Goal: Information Seeking & Learning: Learn about a topic

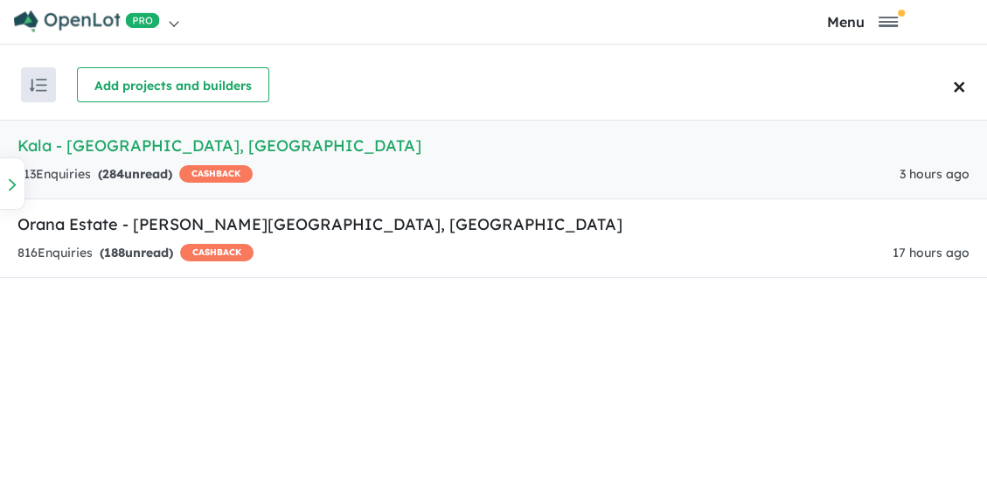
click at [125, 156] on h5 "Kala - Pakenham East , VIC" at bounding box center [493, 146] width 952 height 24
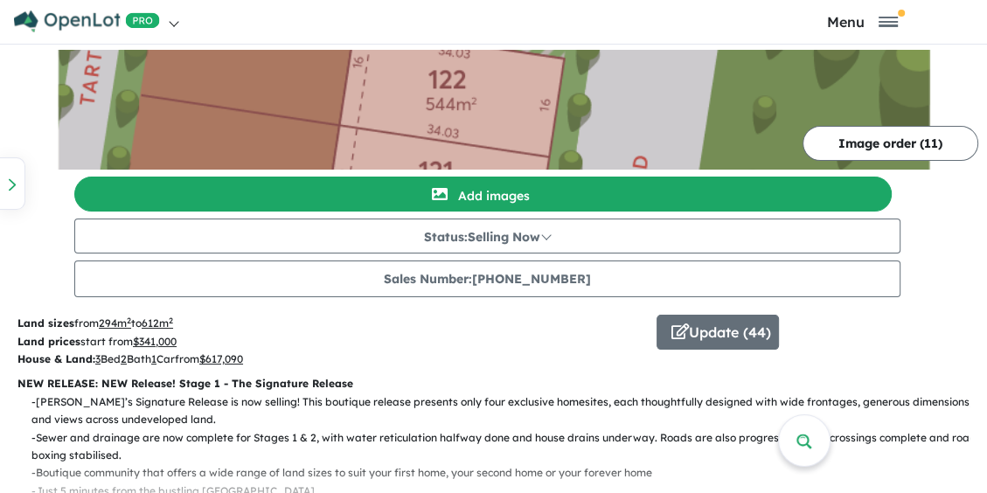
scroll to position [175, 0]
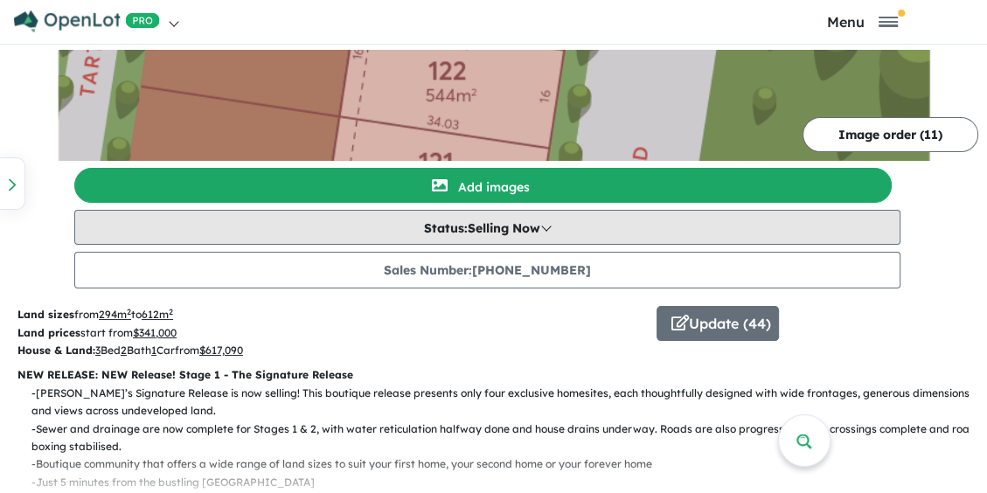
click at [518, 224] on button "Status: Selling Now" at bounding box center [487, 227] width 826 height 35
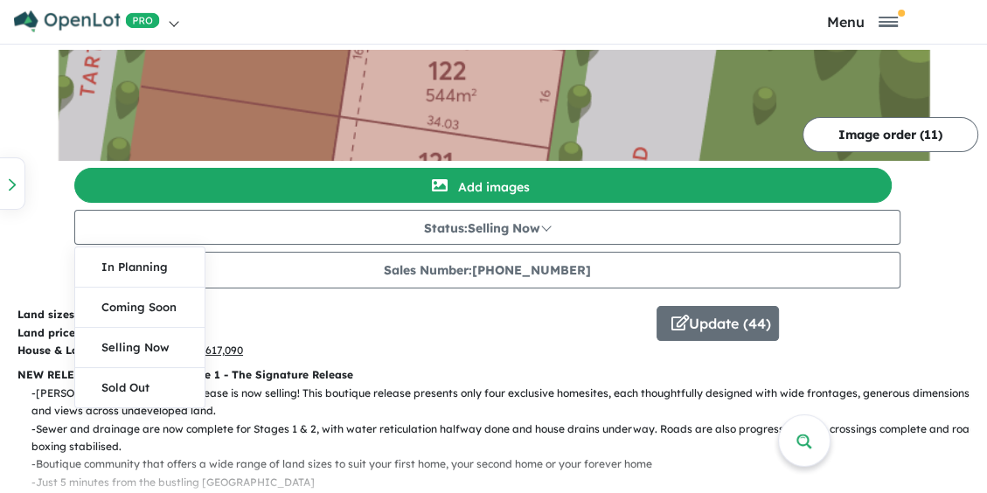
click at [37, 189] on div "Image order ( 11 ) Add images Status: Selling Now In Planning Coming Soon Selli…" at bounding box center [493, 142] width 987 height 294
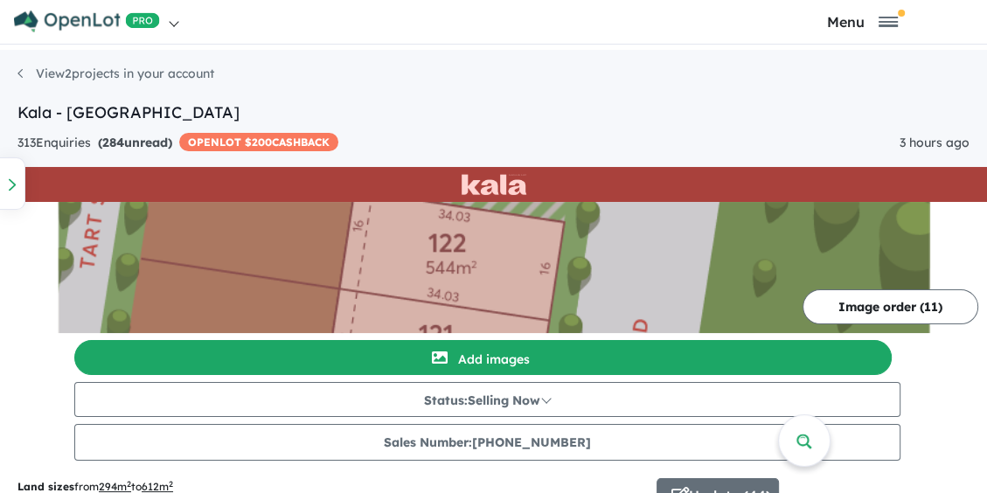
scroll to position [0, 0]
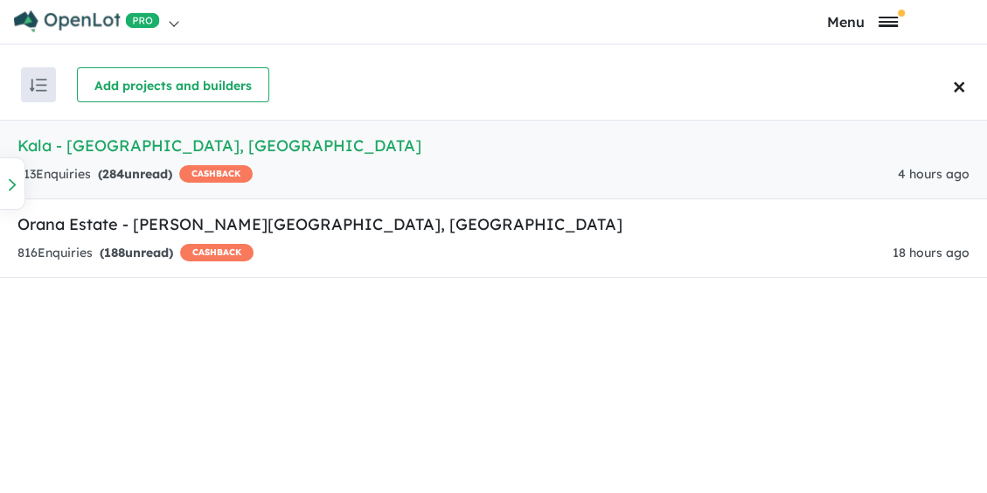
click at [892, 18] on span "Toggle navigation" at bounding box center [888, 18] width 19 height 2
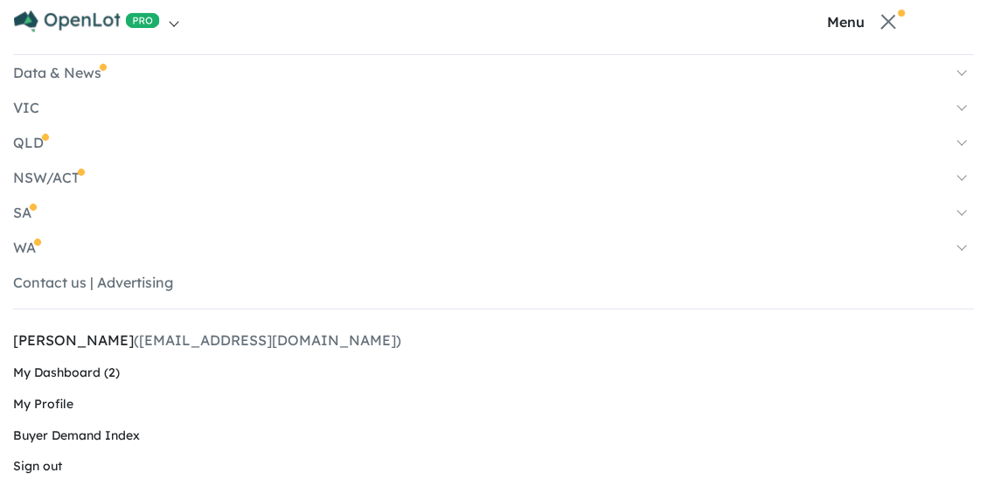
scroll to position [66, 0]
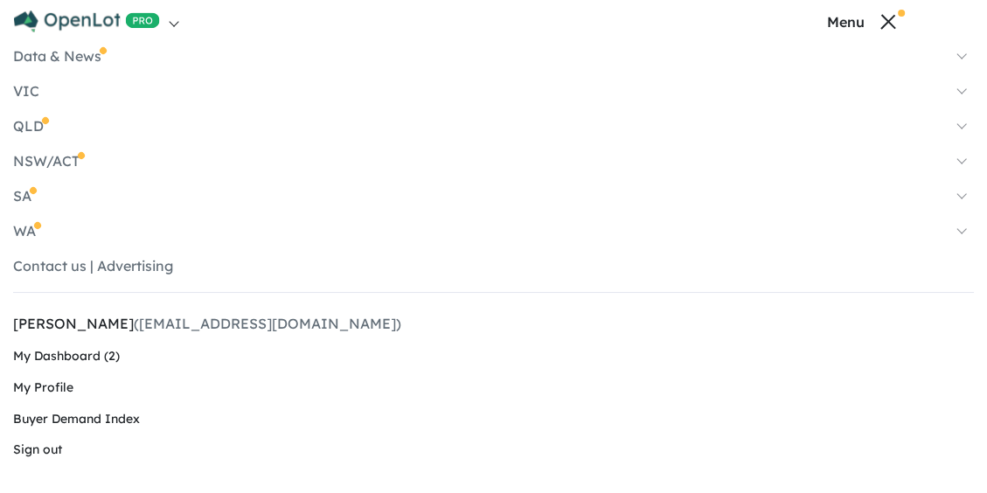
click at [890, 24] on span "Toggle navigation" at bounding box center [888, 21] width 15 height 15
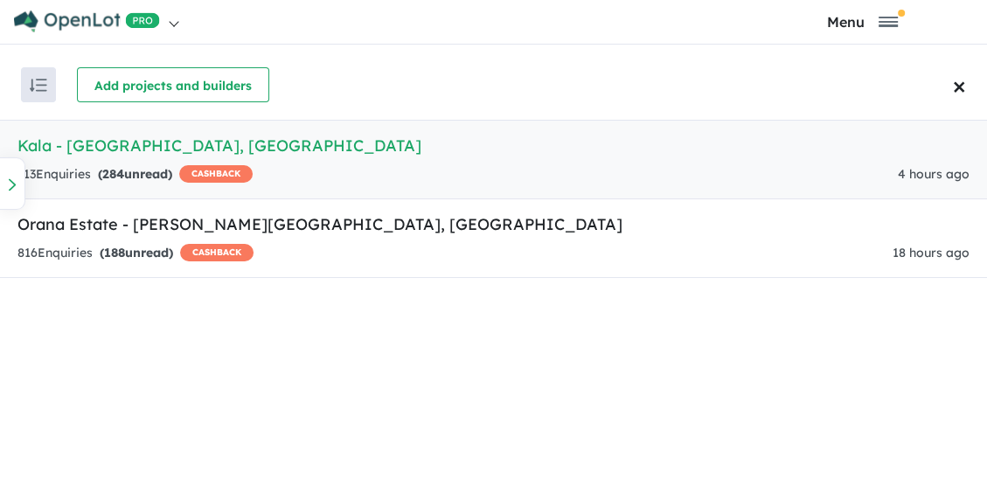
click at [105, 171] on strong "( 284 unread)" at bounding box center [135, 174] width 74 height 16
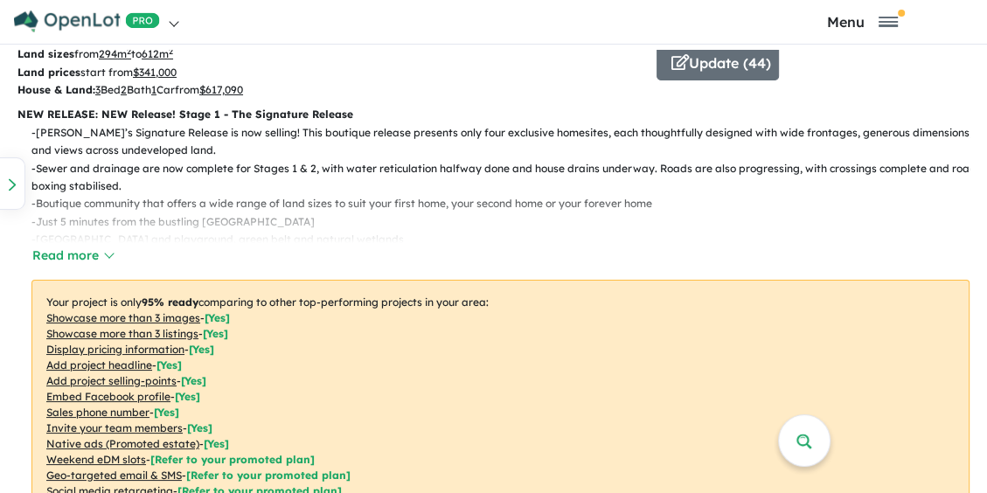
scroll to position [437, 0]
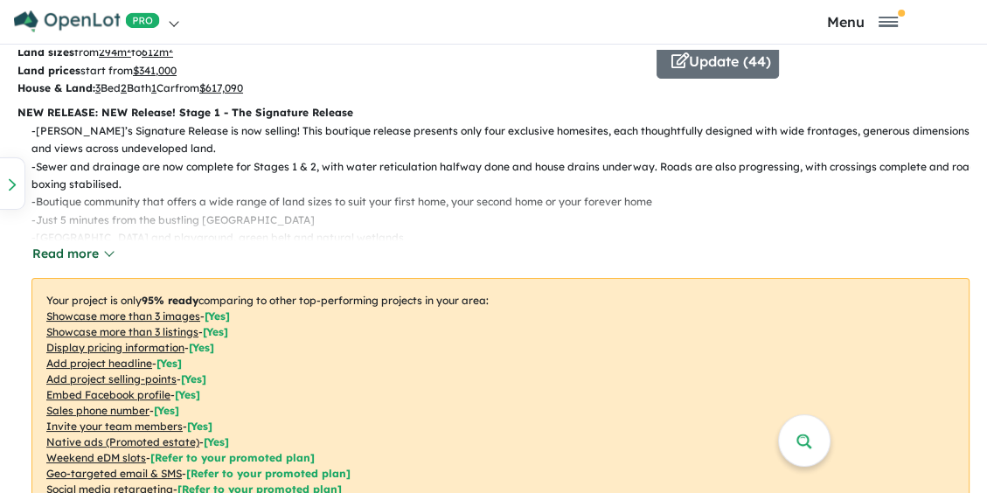
click at [60, 252] on button "Read more" at bounding box center [72, 254] width 82 height 20
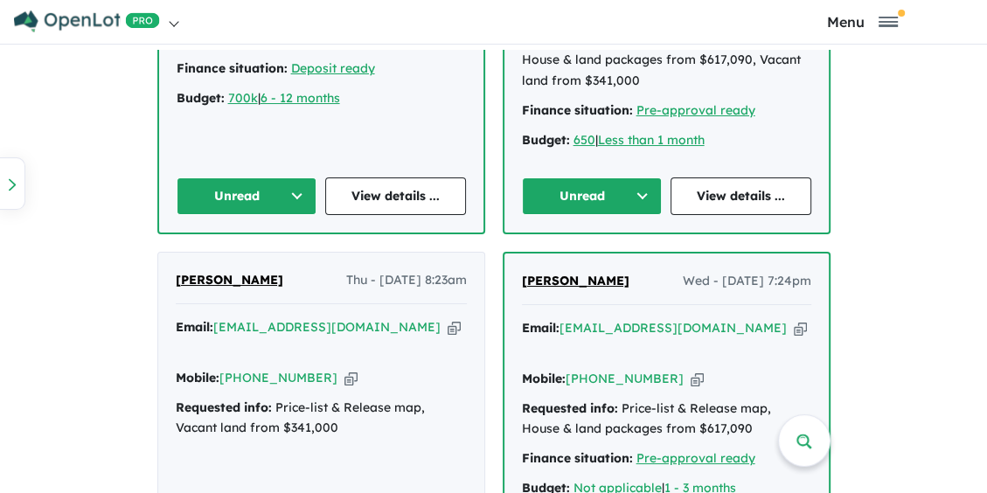
scroll to position [2098, 0]
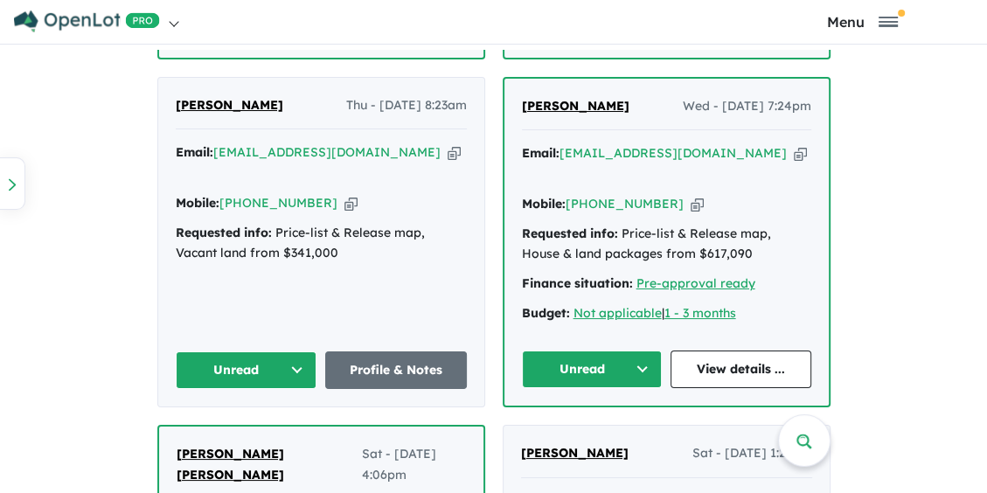
click at [238, 351] on button "Unread" at bounding box center [247, 370] width 142 height 38
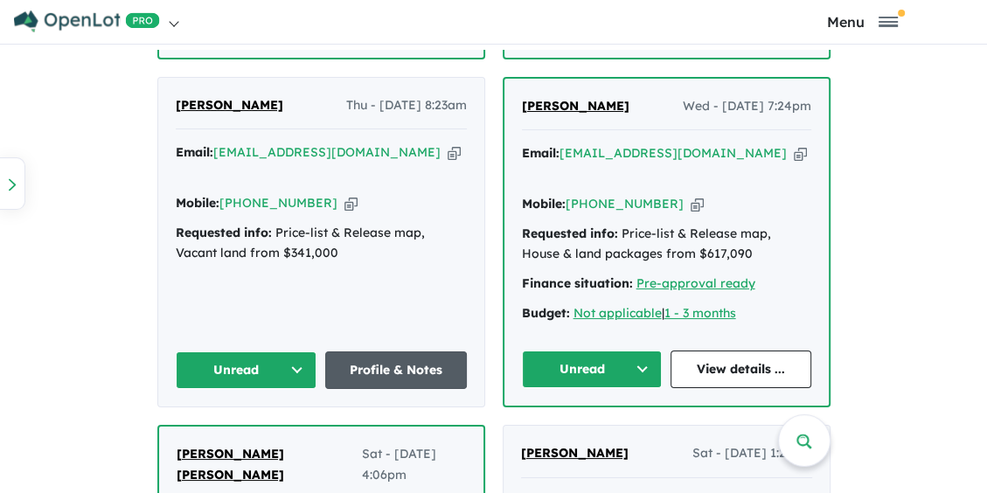
click at [410, 351] on link "Profile & Notes" at bounding box center [396, 370] width 142 height 38
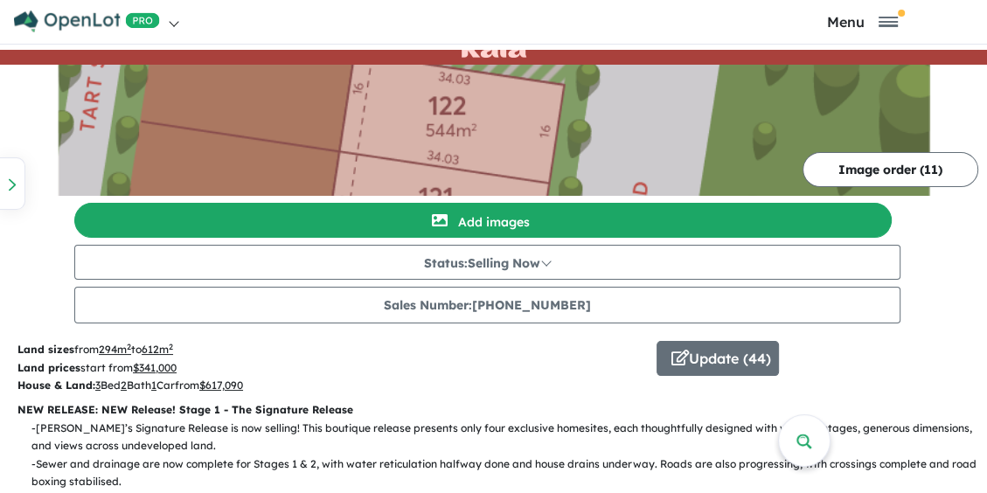
scroll to position [0, 0]
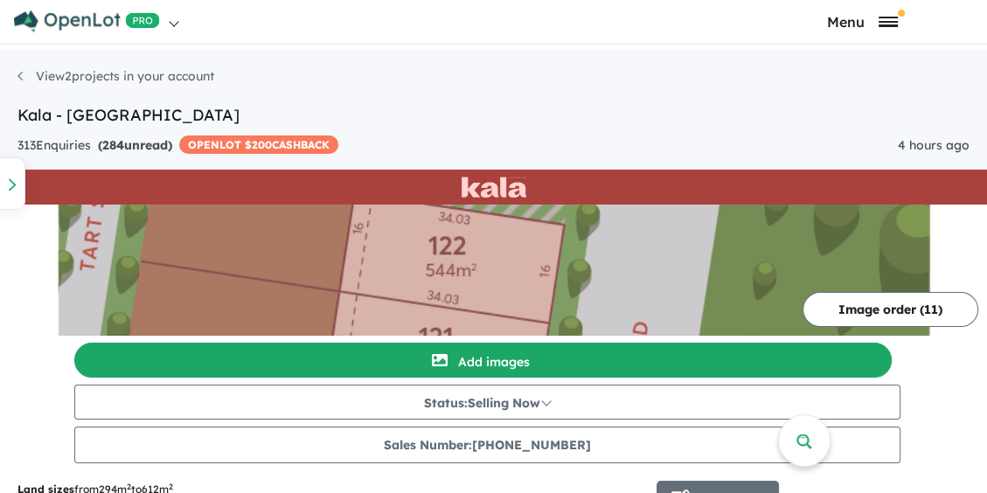
click at [885, 29] on button "Menu" at bounding box center [862, 21] width 240 height 17
